Goal: Book appointment/travel/reservation

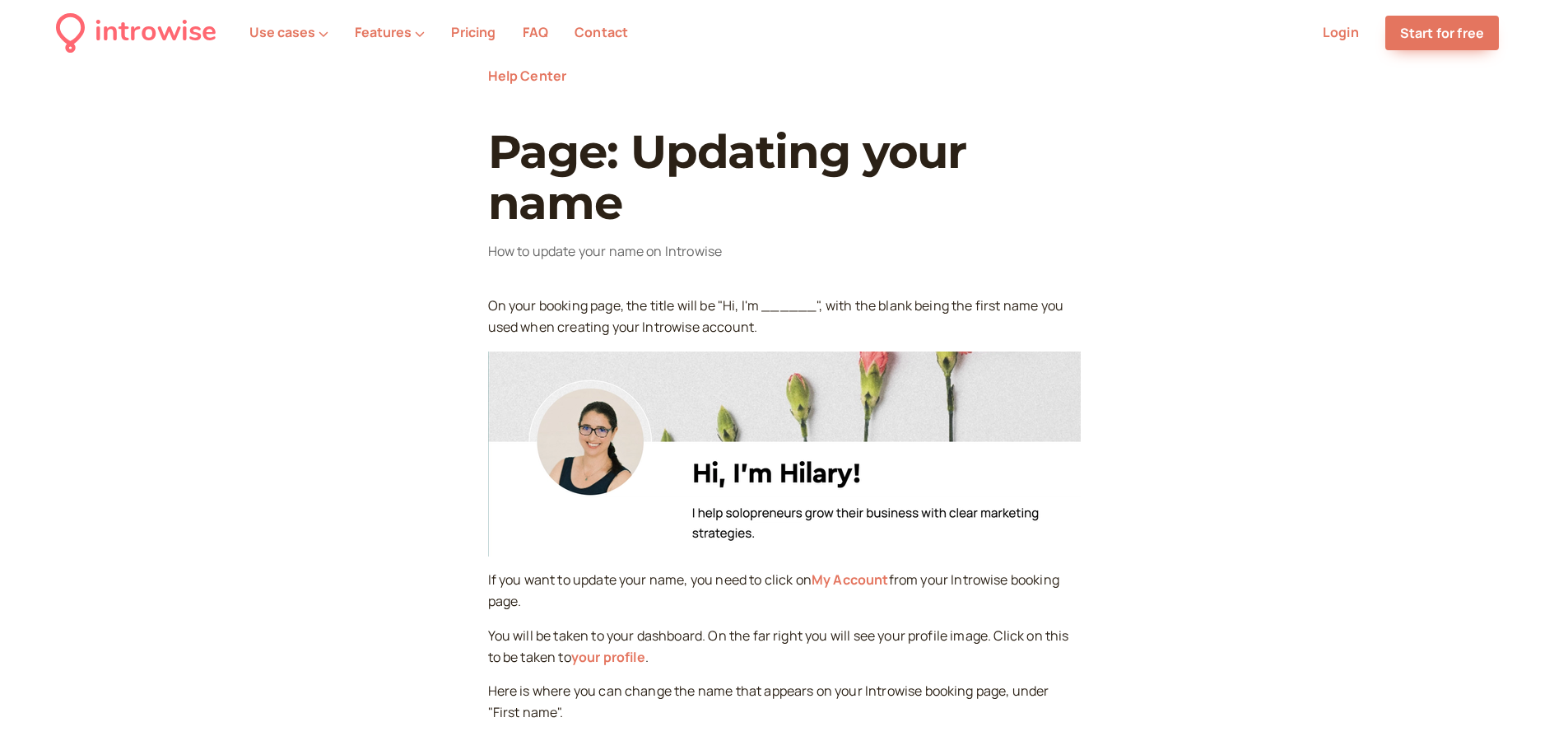
scroll to position [82, 0]
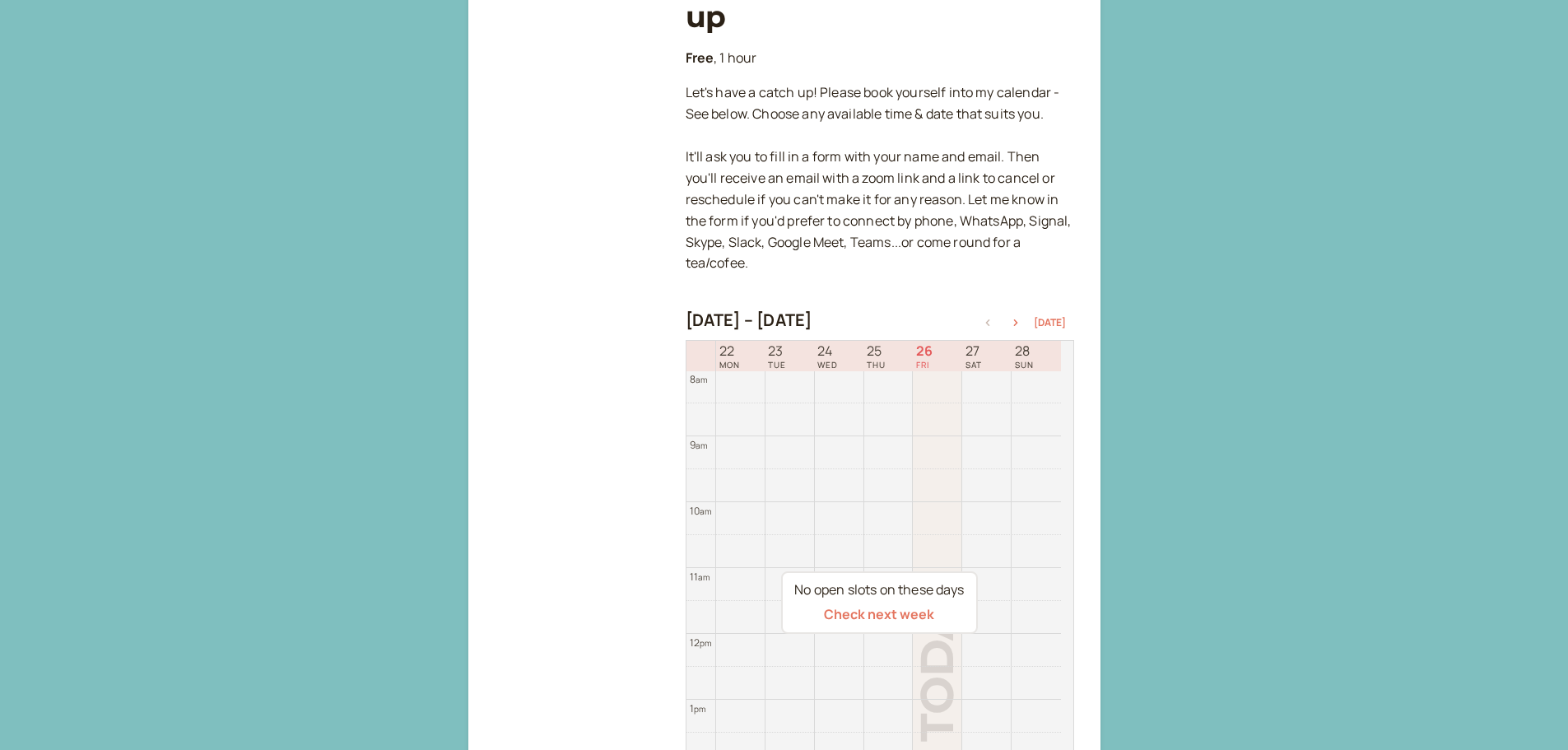
scroll to position [324, 0]
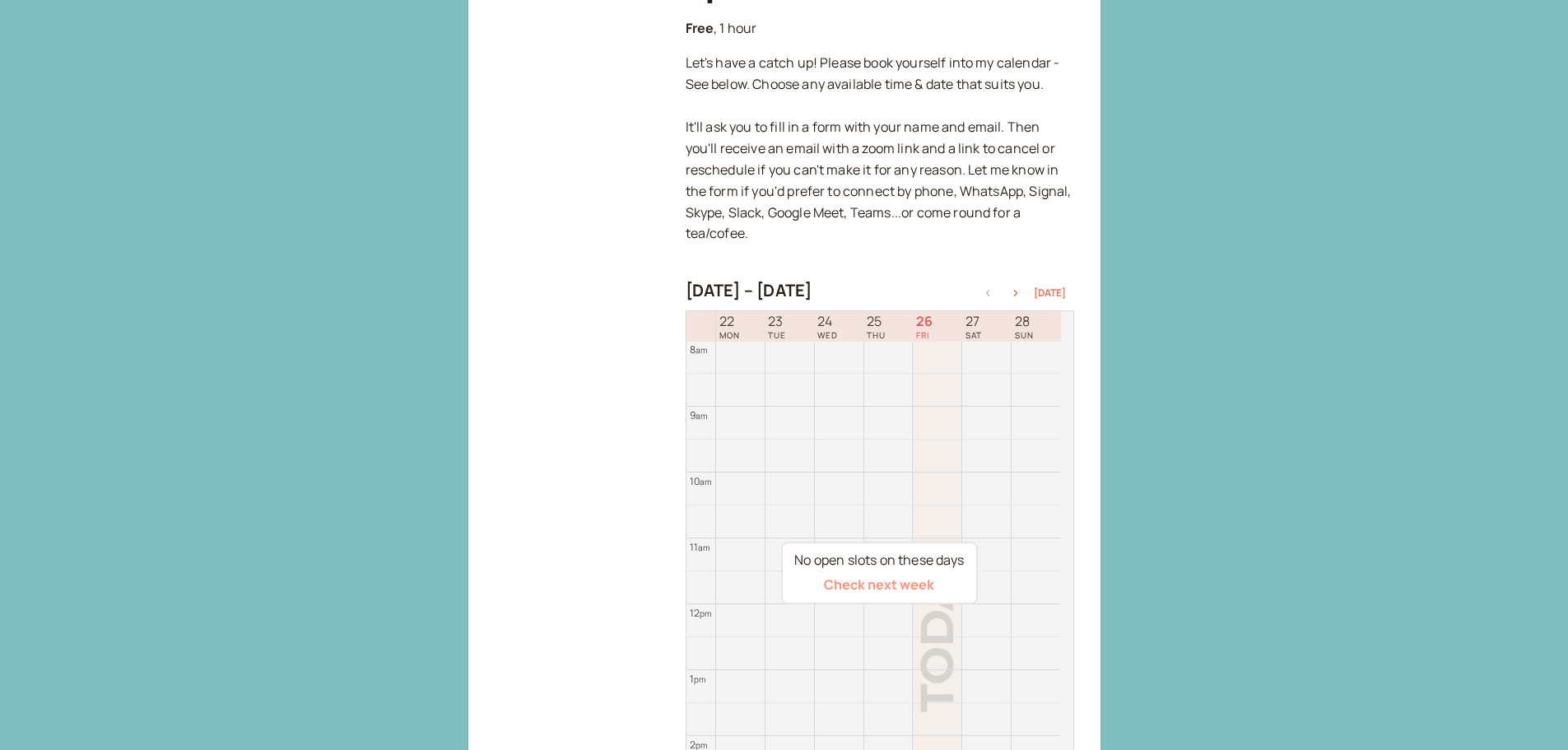
click at [871, 579] on button "Check next week" at bounding box center [879, 584] width 110 height 15
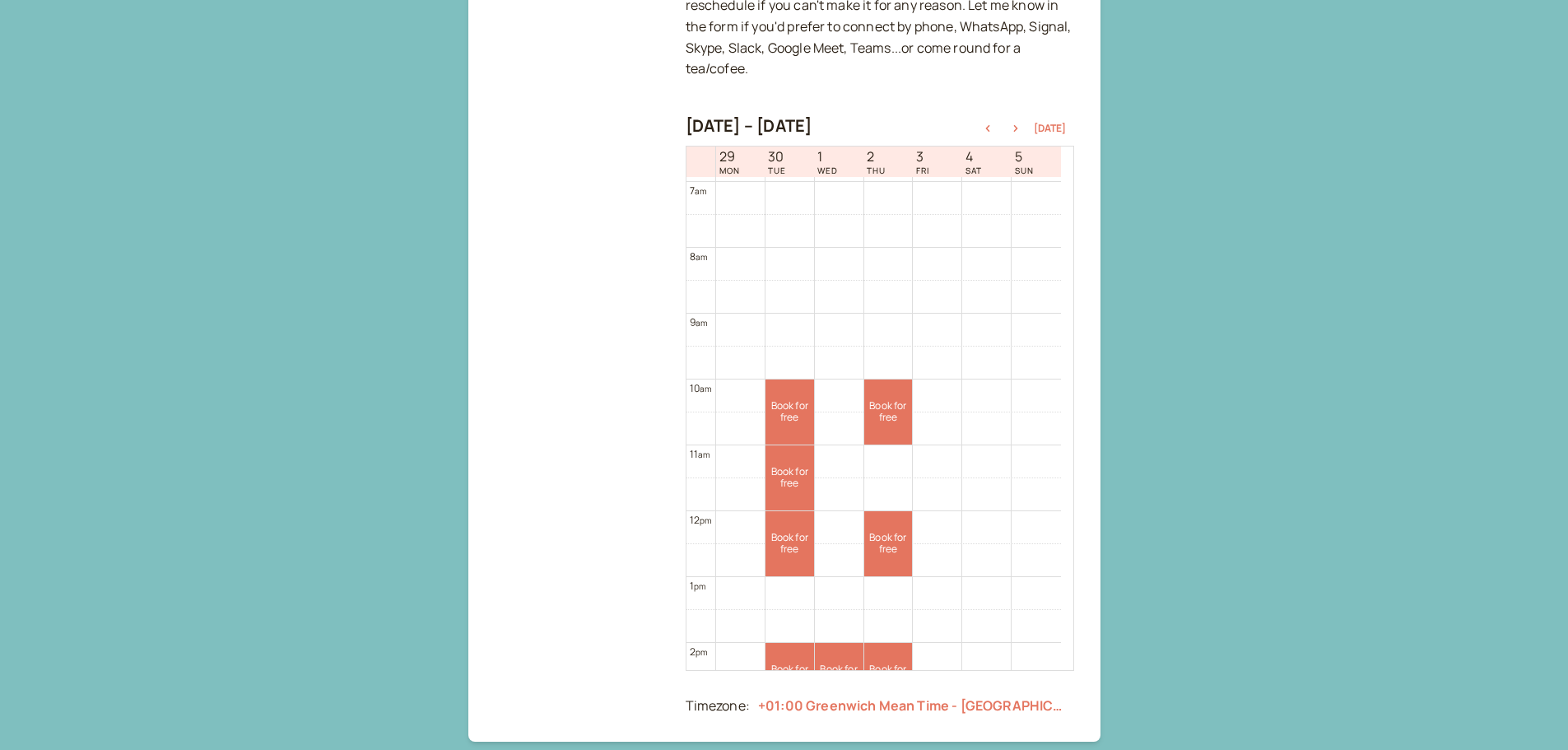
scroll to position [181, 0]
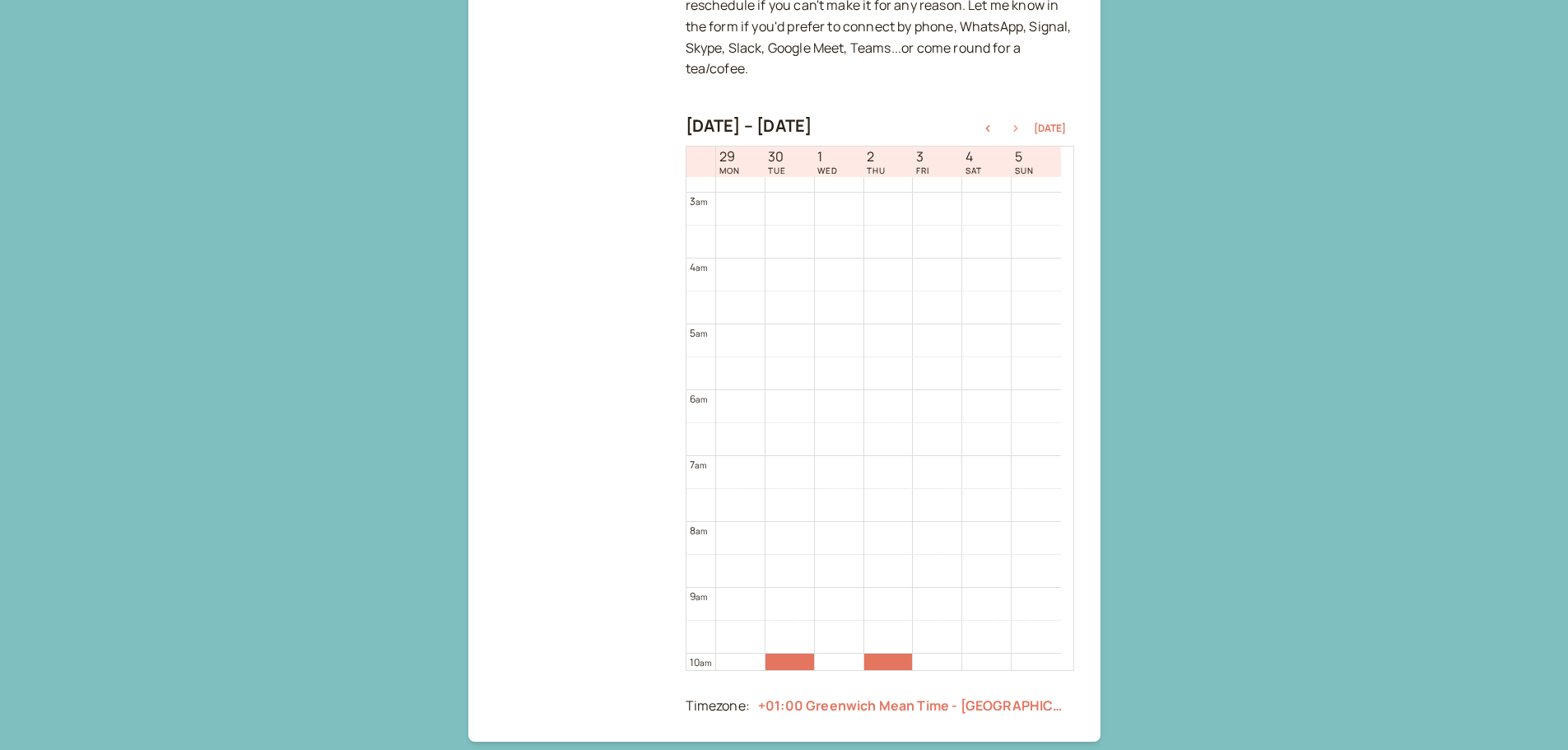
click at [1019, 125] on icon "button" at bounding box center [1016, 129] width 20 height 7
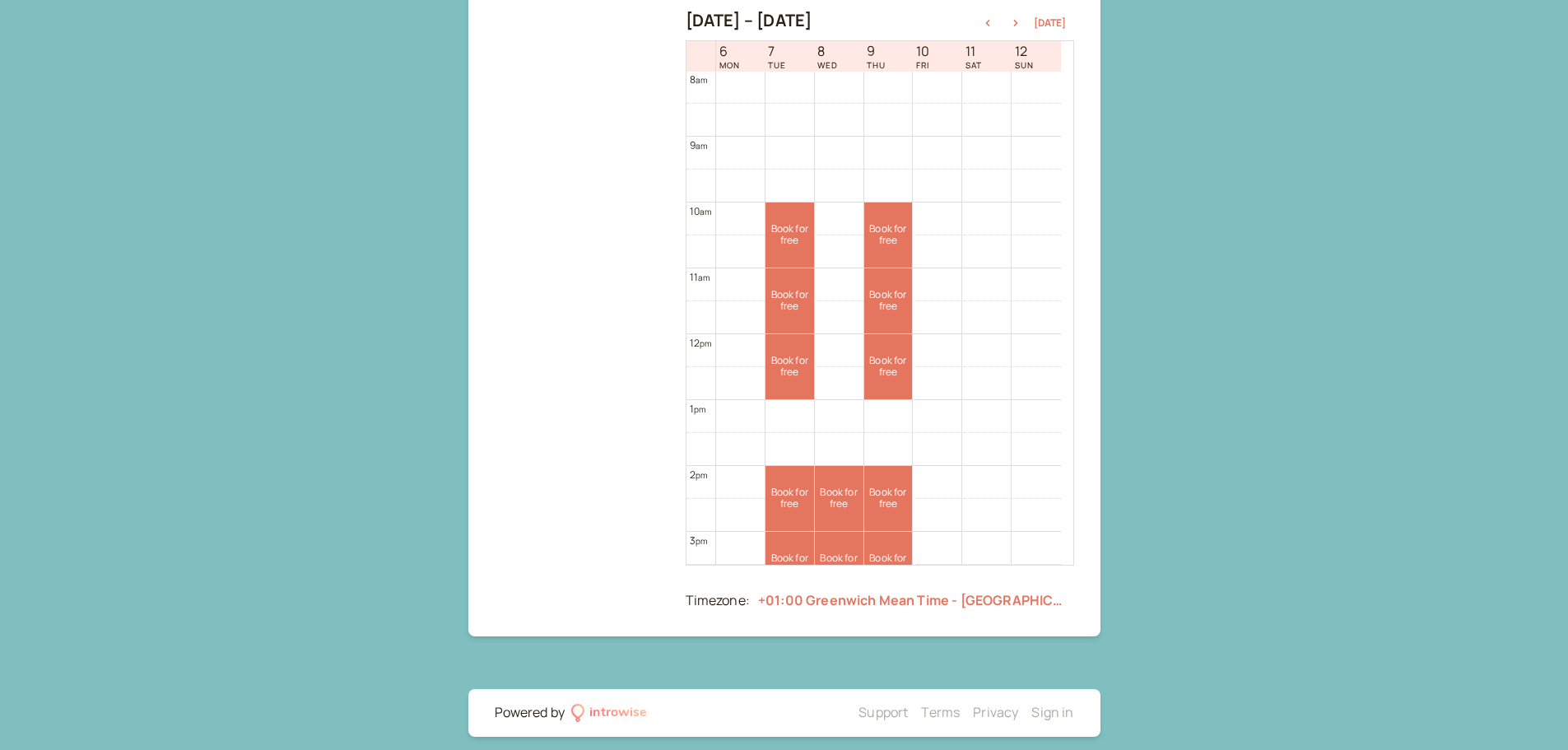
scroll to position [607, 0]
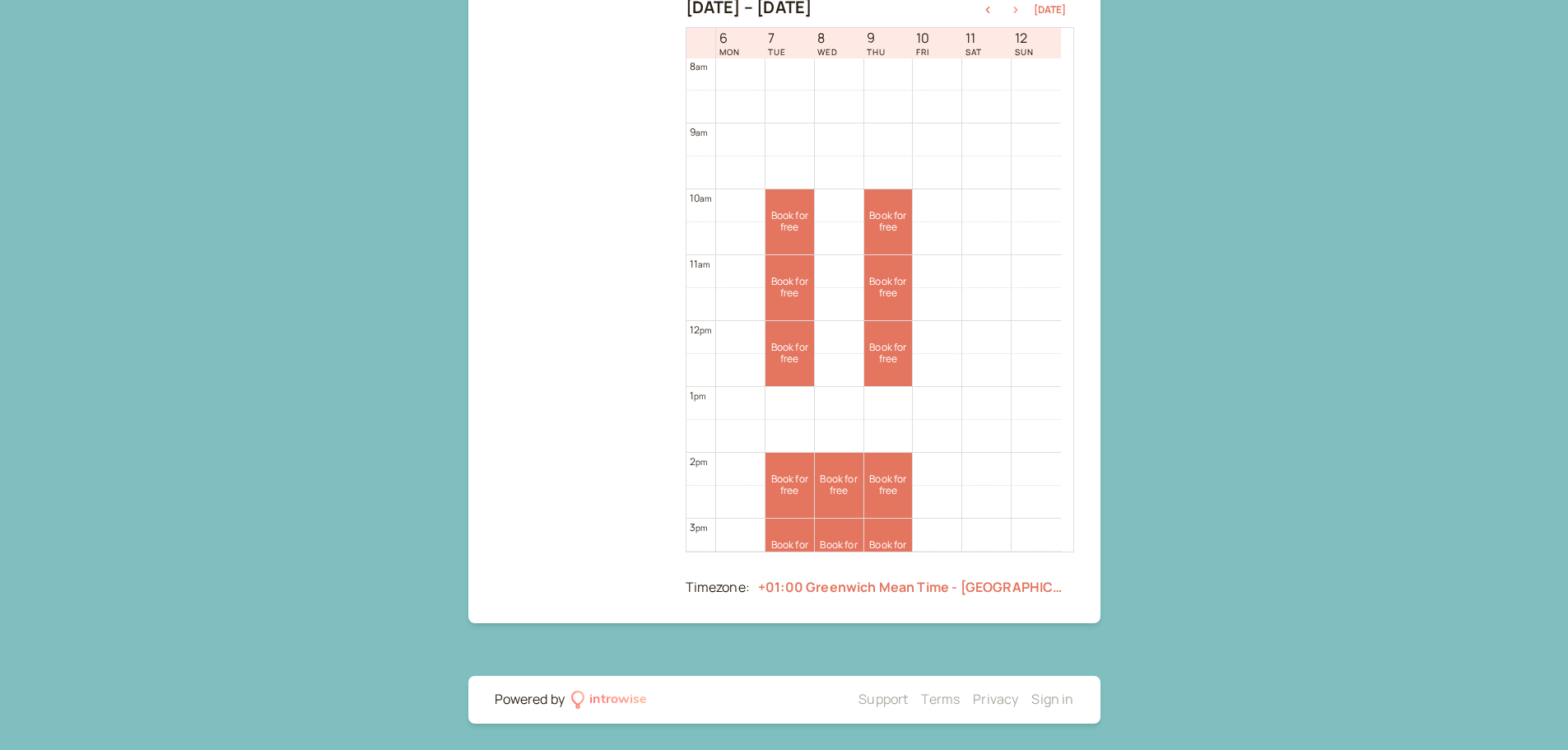
click at [1019, 8] on icon "button" at bounding box center [1016, 10] width 20 height 7
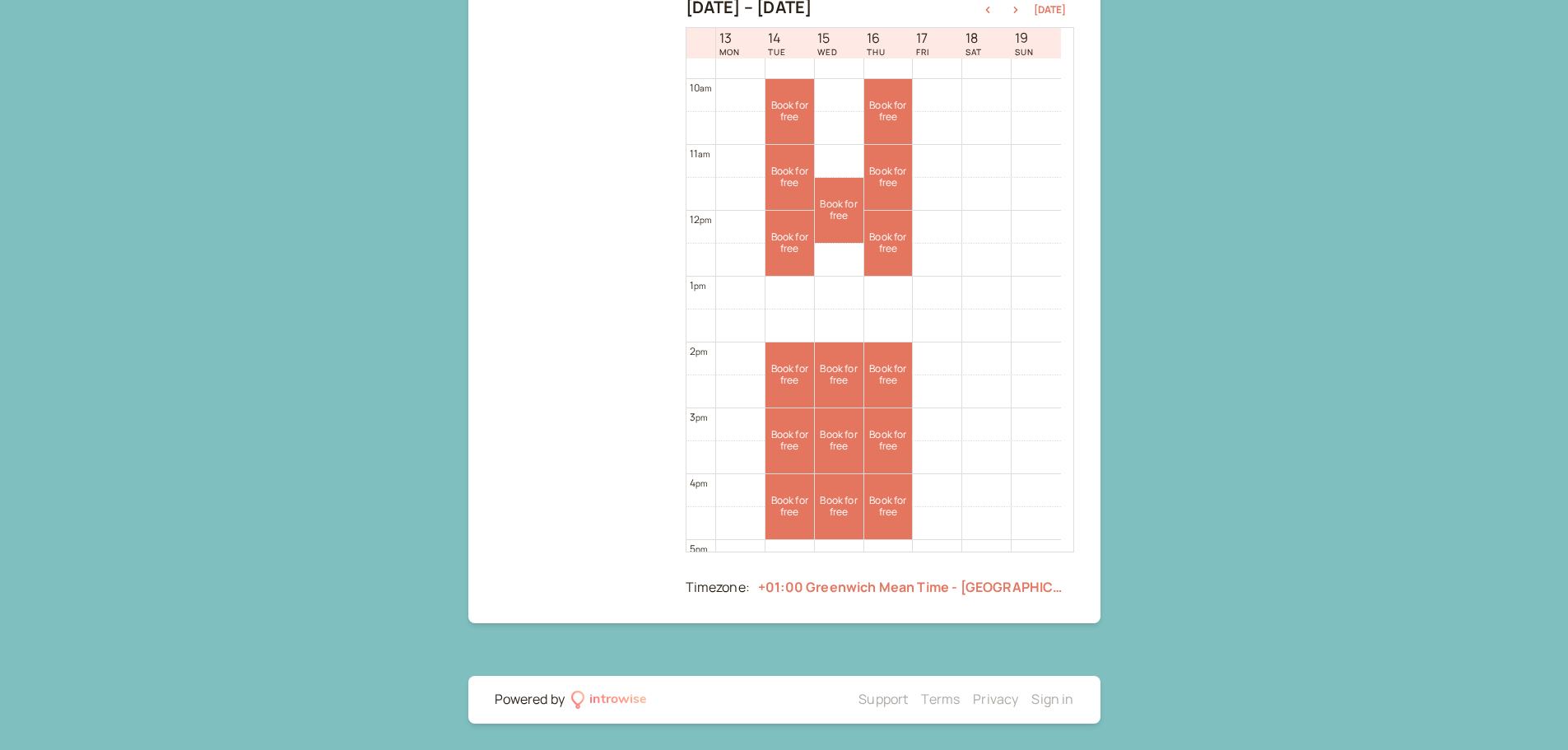
scroll to position [610, 0]
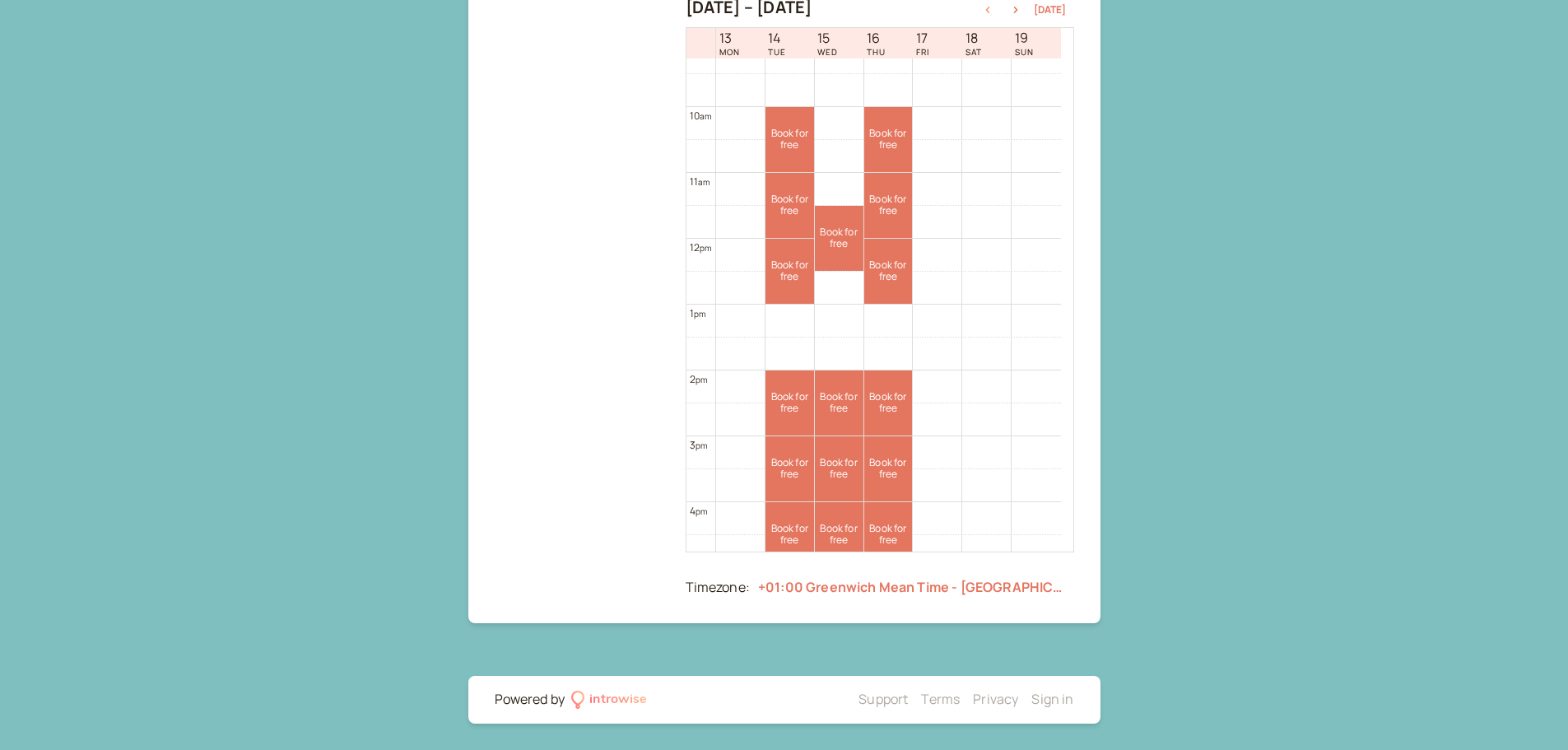
click at [989, 9] on icon "button" at bounding box center [987, 10] width 4 height 7
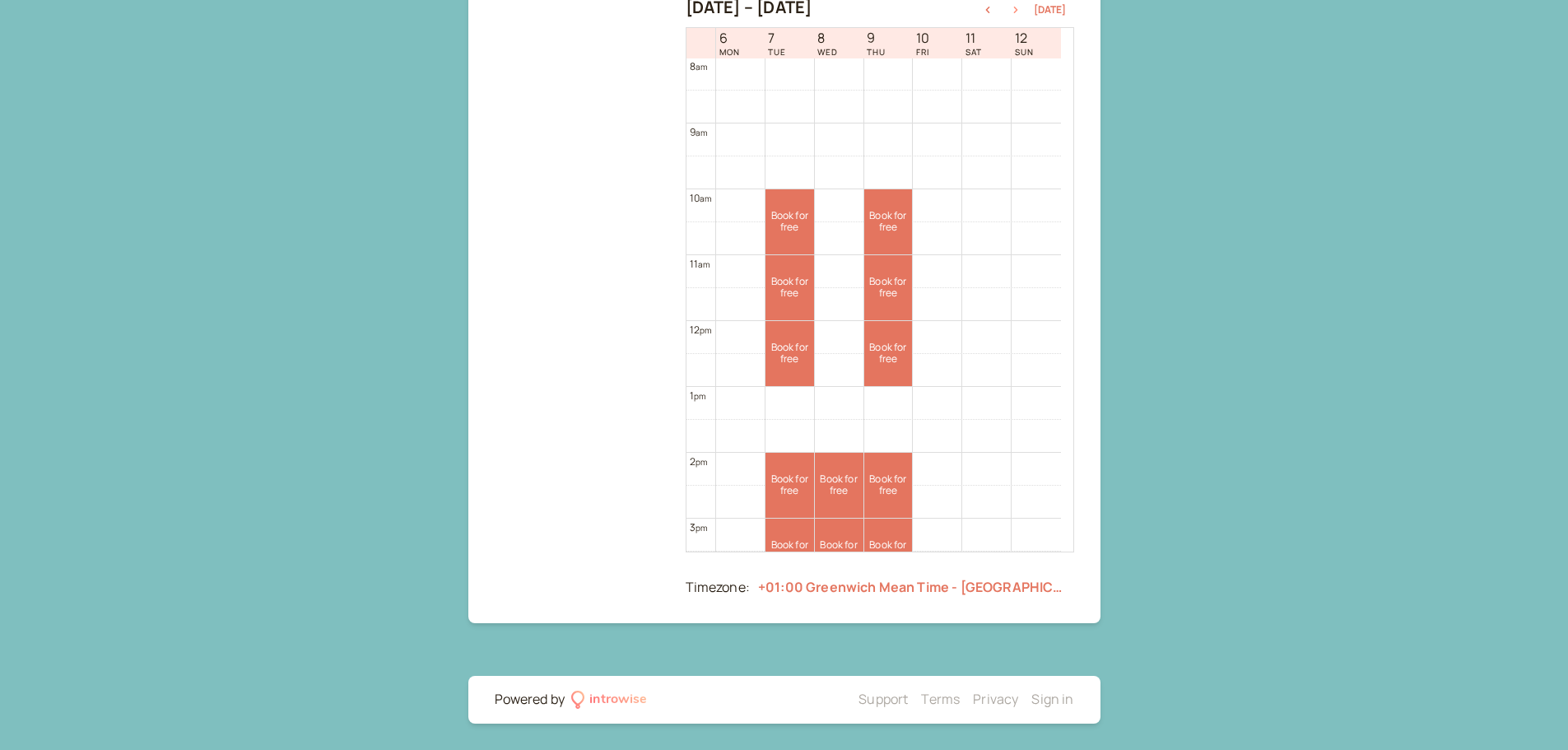
click at [1018, 5] on button "button" at bounding box center [1016, 10] width 20 height 12
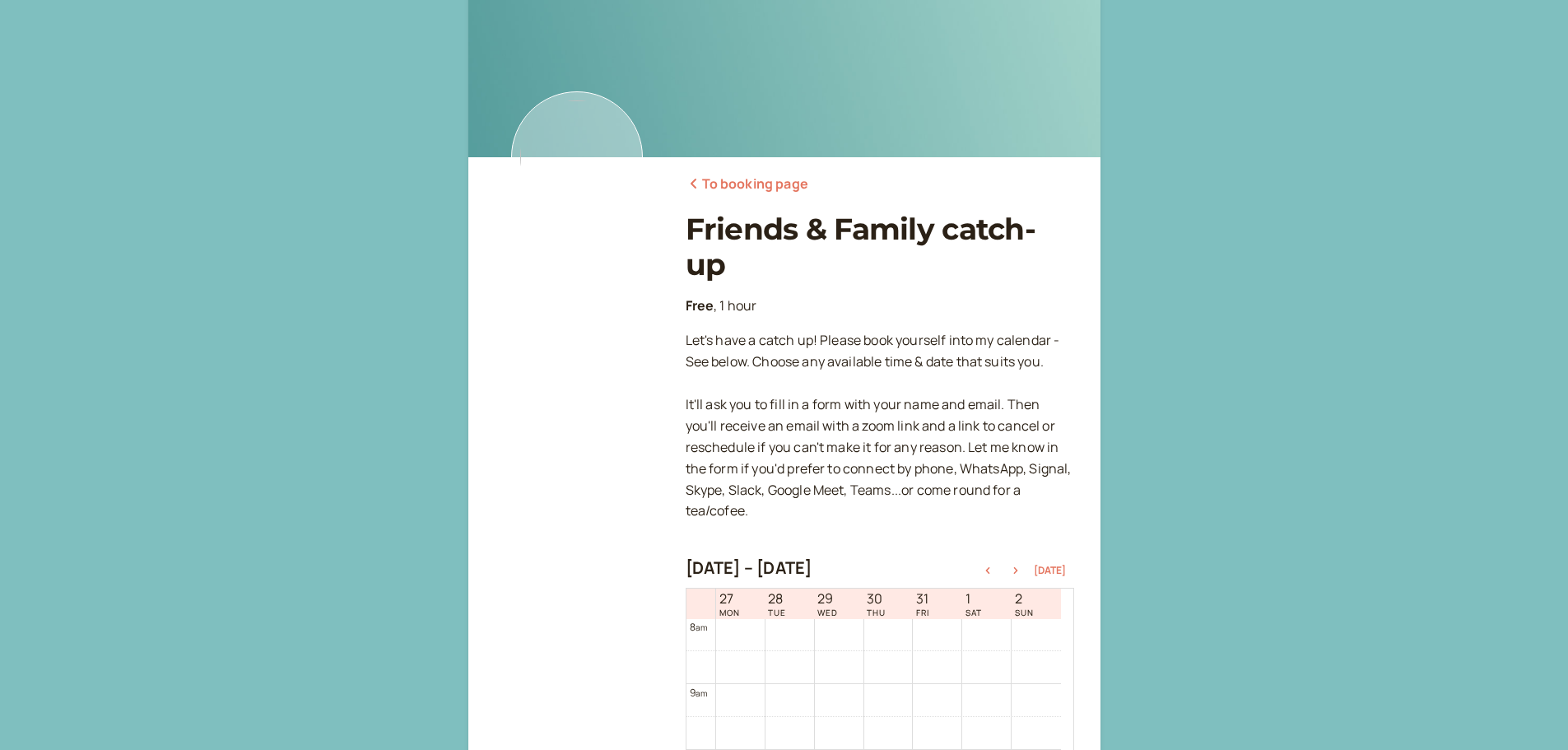
scroll to position [31, 0]
